Goal: Information Seeking & Learning: Find specific page/section

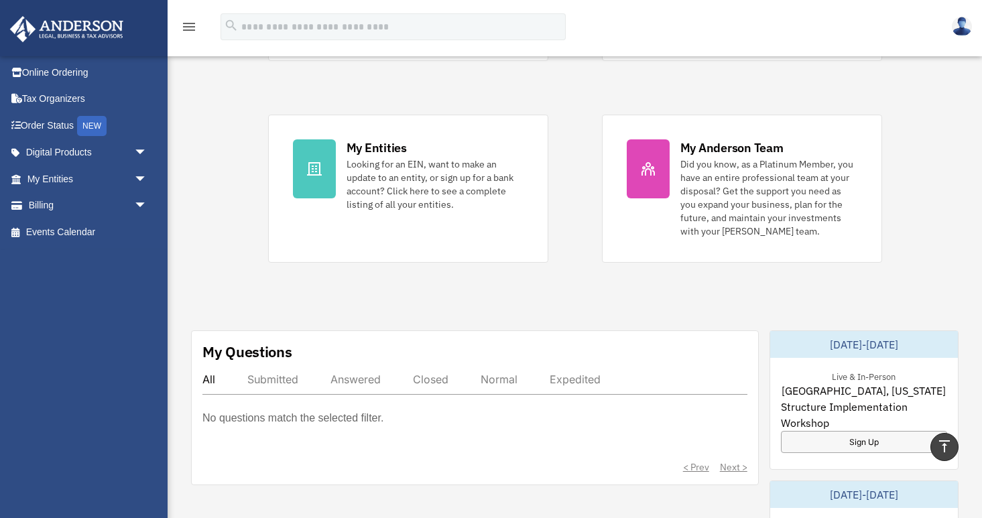
scroll to position [230, 0]
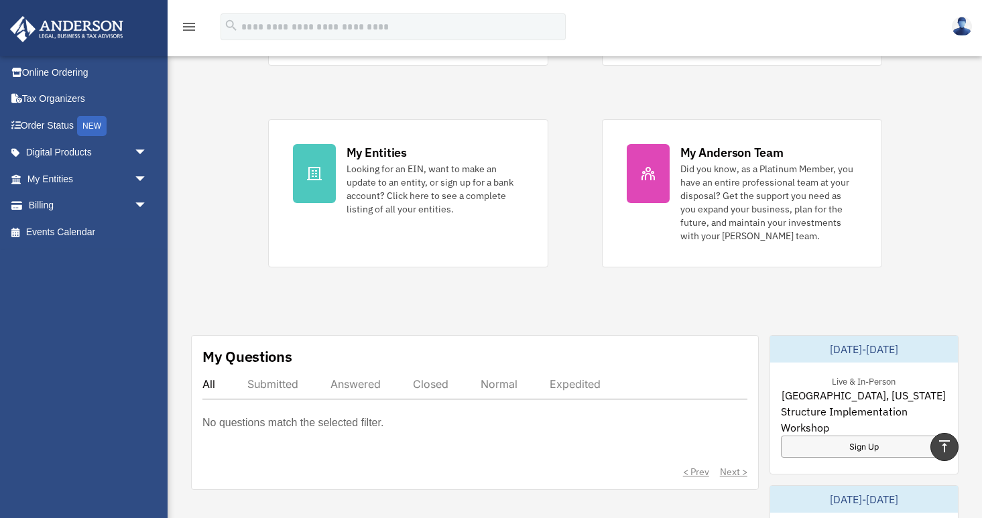
click at [209, 416] on p "No questions match the selected filter." at bounding box center [292, 423] width 181 height 19
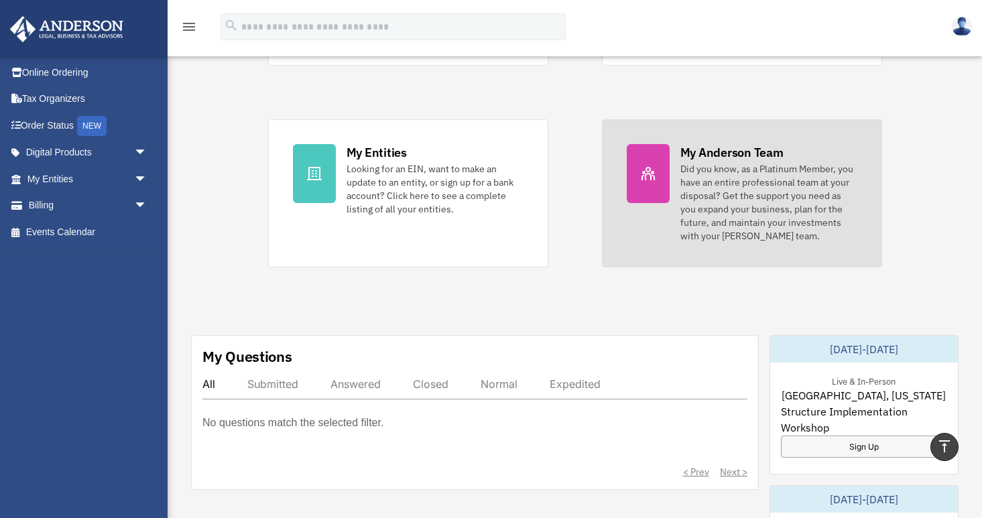
click at [724, 199] on div "Did you know, as a Platinum Member, you have an entire professional team at you…" at bounding box center [768, 202] width 177 height 80
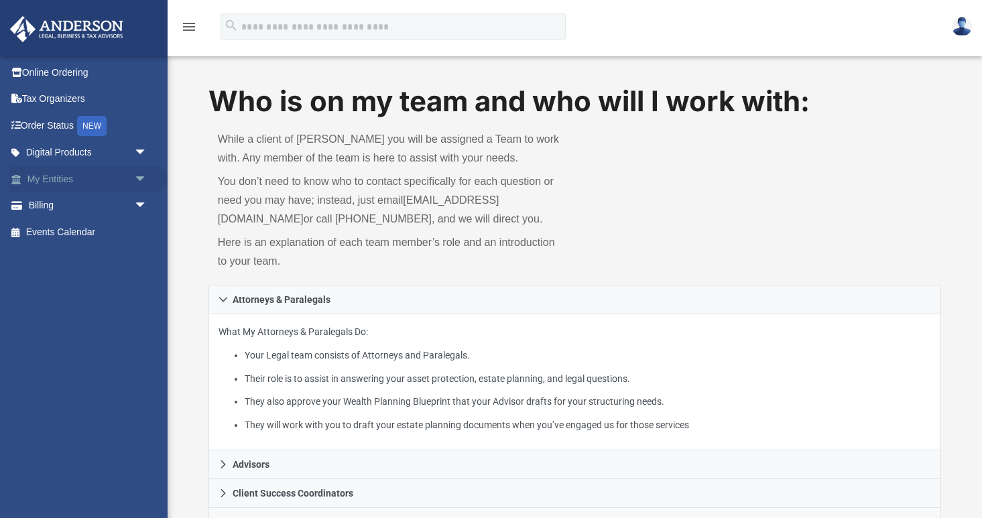
click at [141, 176] on span "arrow_drop_down" at bounding box center [147, 179] width 27 height 27
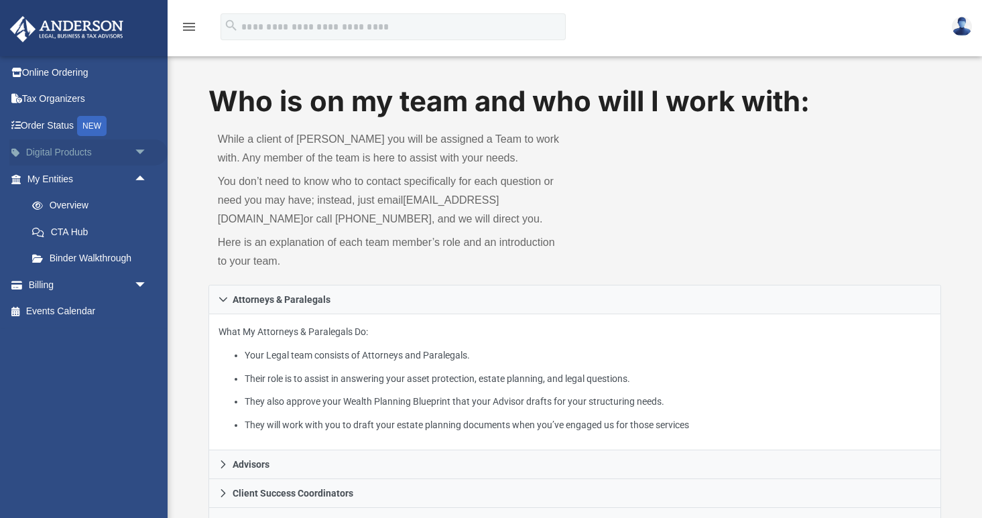
click at [143, 147] on span "arrow_drop_down" at bounding box center [147, 152] width 27 height 27
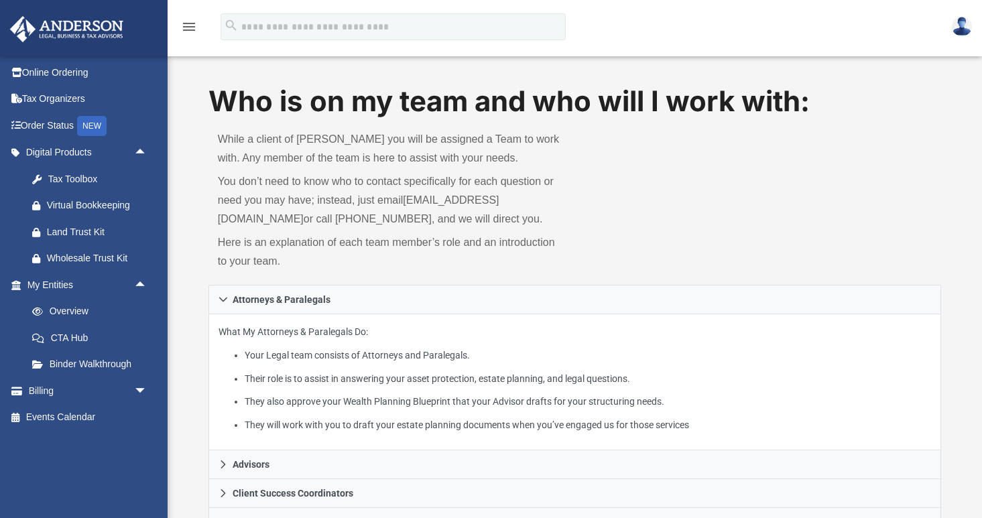
click at [196, 26] on icon "menu" at bounding box center [189, 27] width 16 height 16
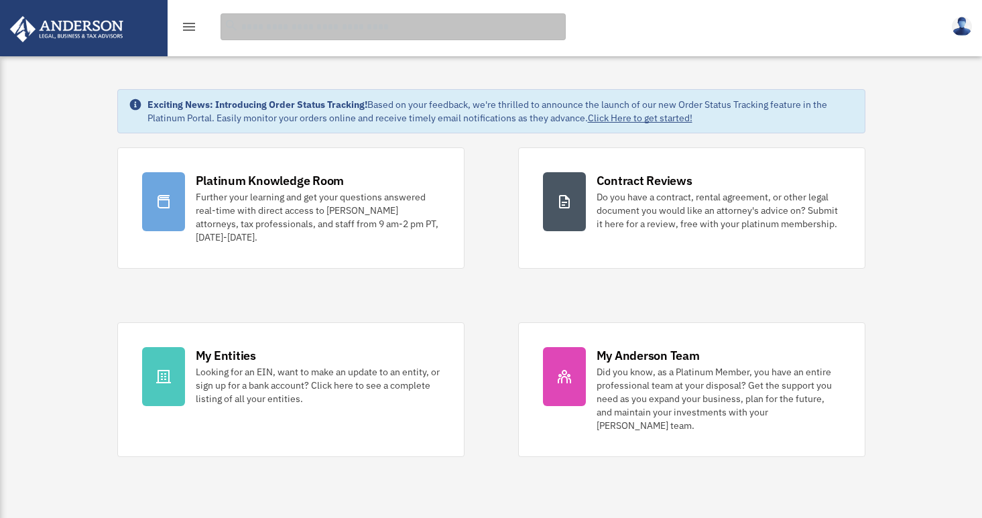
click at [269, 25] on input "search" at bounding box center [393, 26] width 345 height 27
type input "**********"
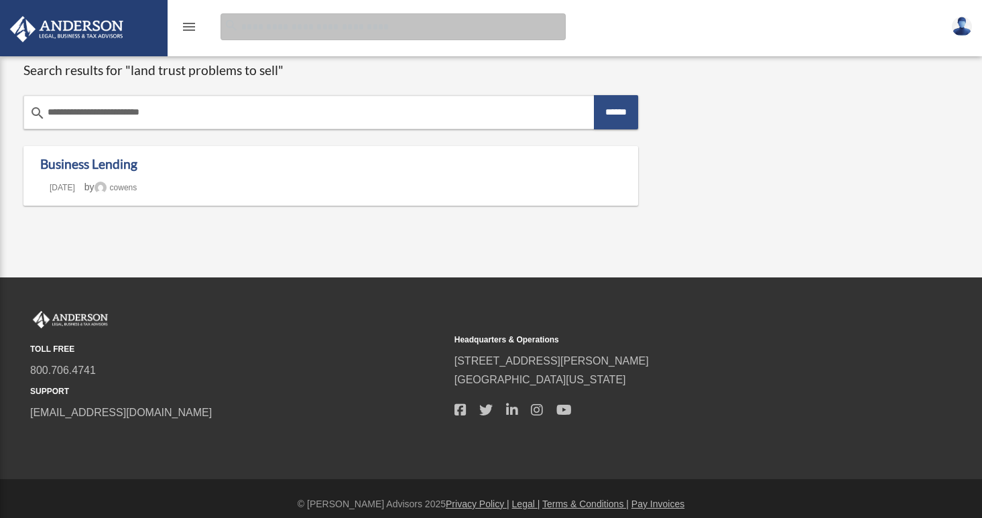
click at [269, 27] on input "Search for:" at bounding box center [393, 26] width 345 height 27
type input "**********"
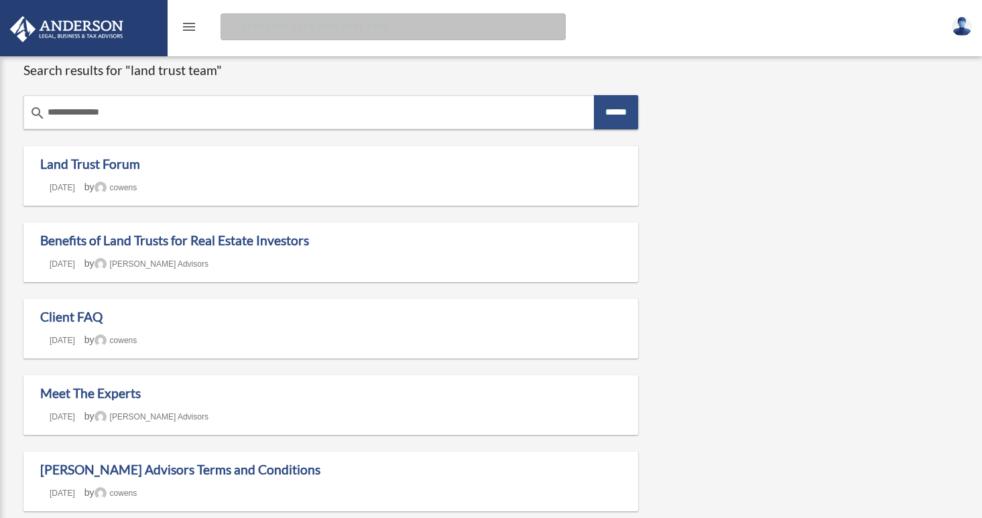
click at [240, 21] on input "Search for:" at bounding box center [393, 26] width 345 height 27
type input "**********"
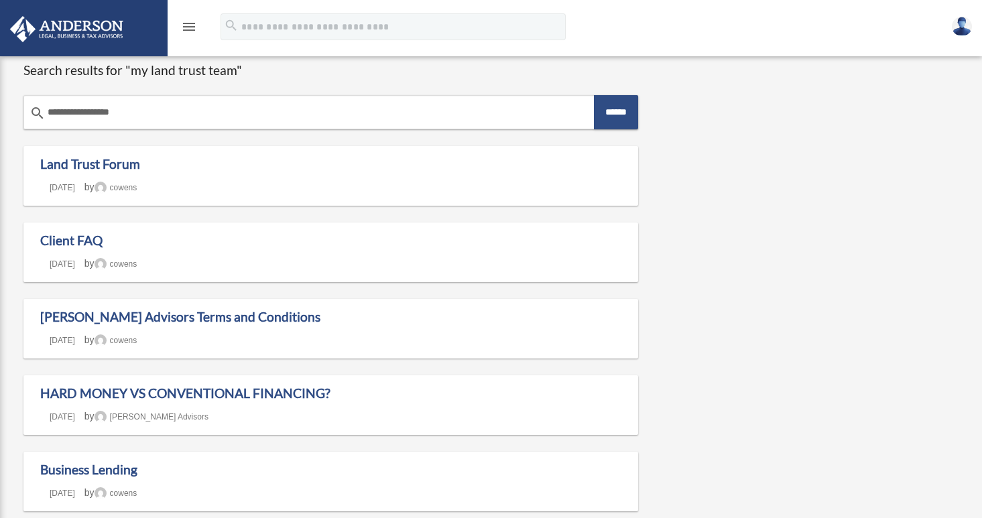
click at [109, 23] on img at bounding box center [66, 29] width 121 height 26
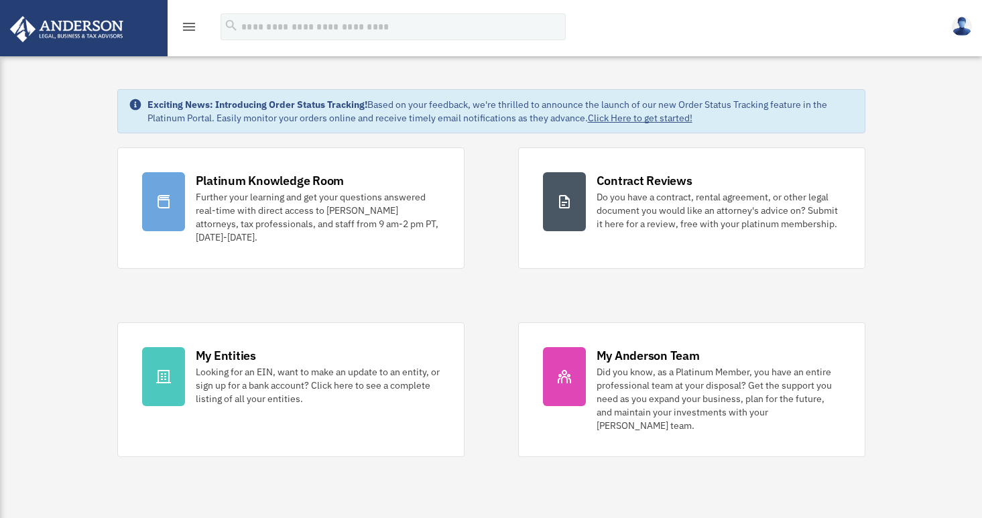
click at [965, 23] on img at bounding box center [962, 26] width 20 height 19
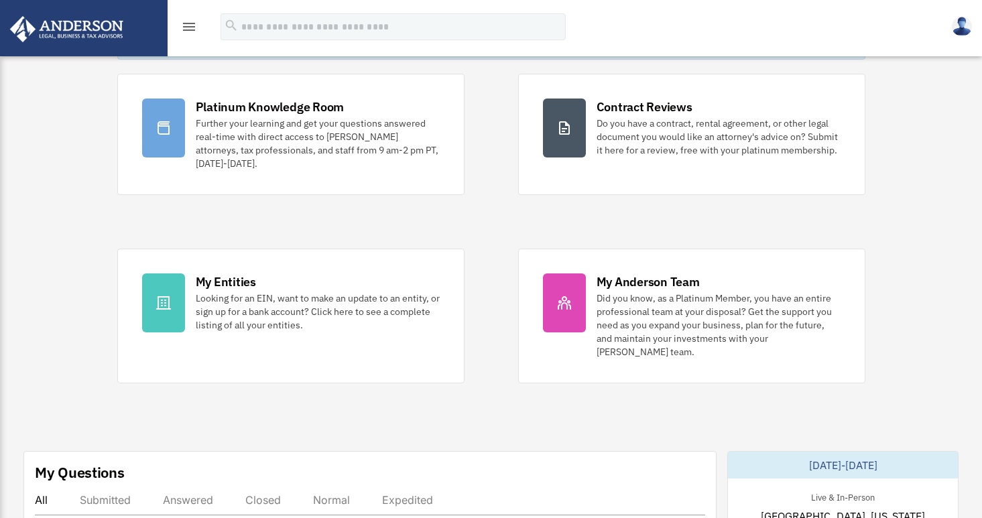
scroll to position [75, 0]
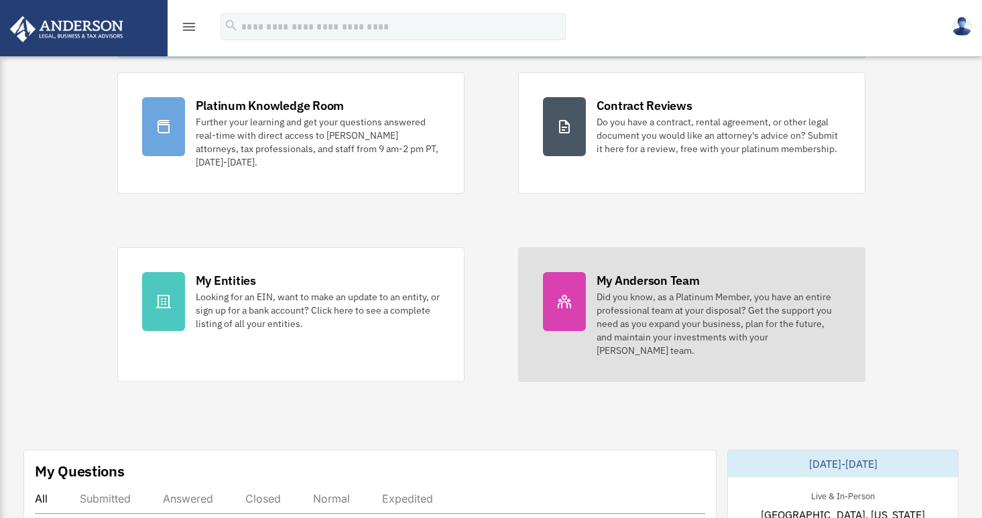
click at [613, 295] on div "Did you know, as a Platinum Member, you have an entire professional team at you…" at bounding box center [719, 323] width 244 height 67
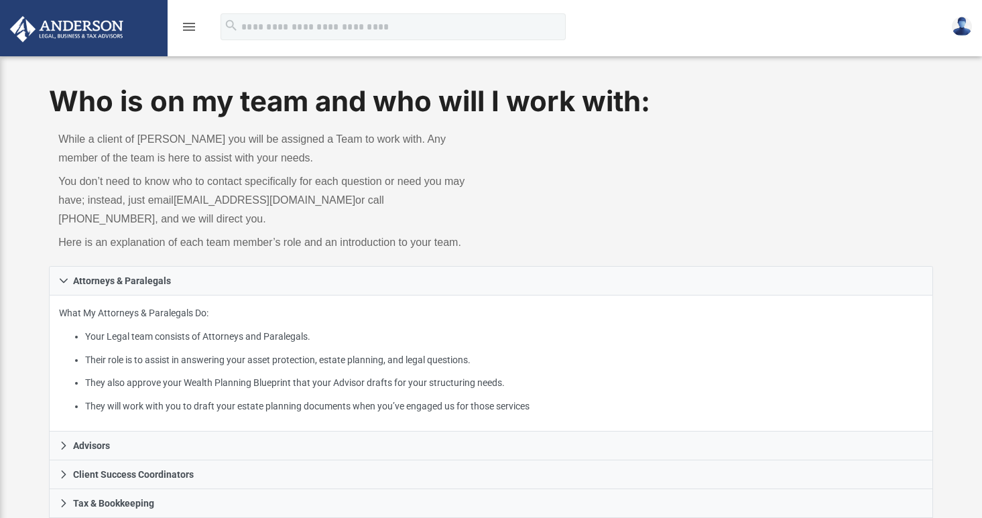
click at [962, 29] on img at bounding box center [962, 26] width 20 height 19
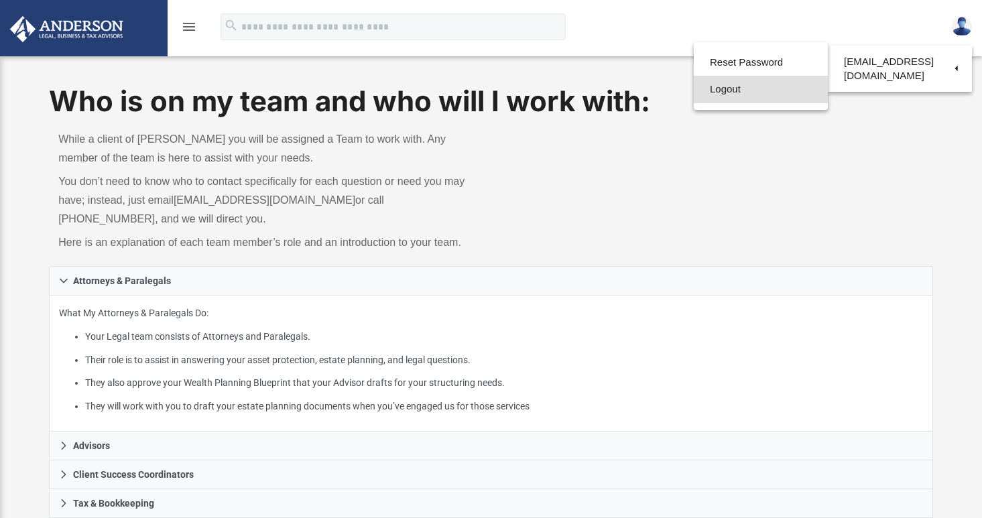
click at [784, 91] on link "Logout" at bounding box center [761, 89] width 134 height 27
